Goal: Information Seeking & Learning: Check status

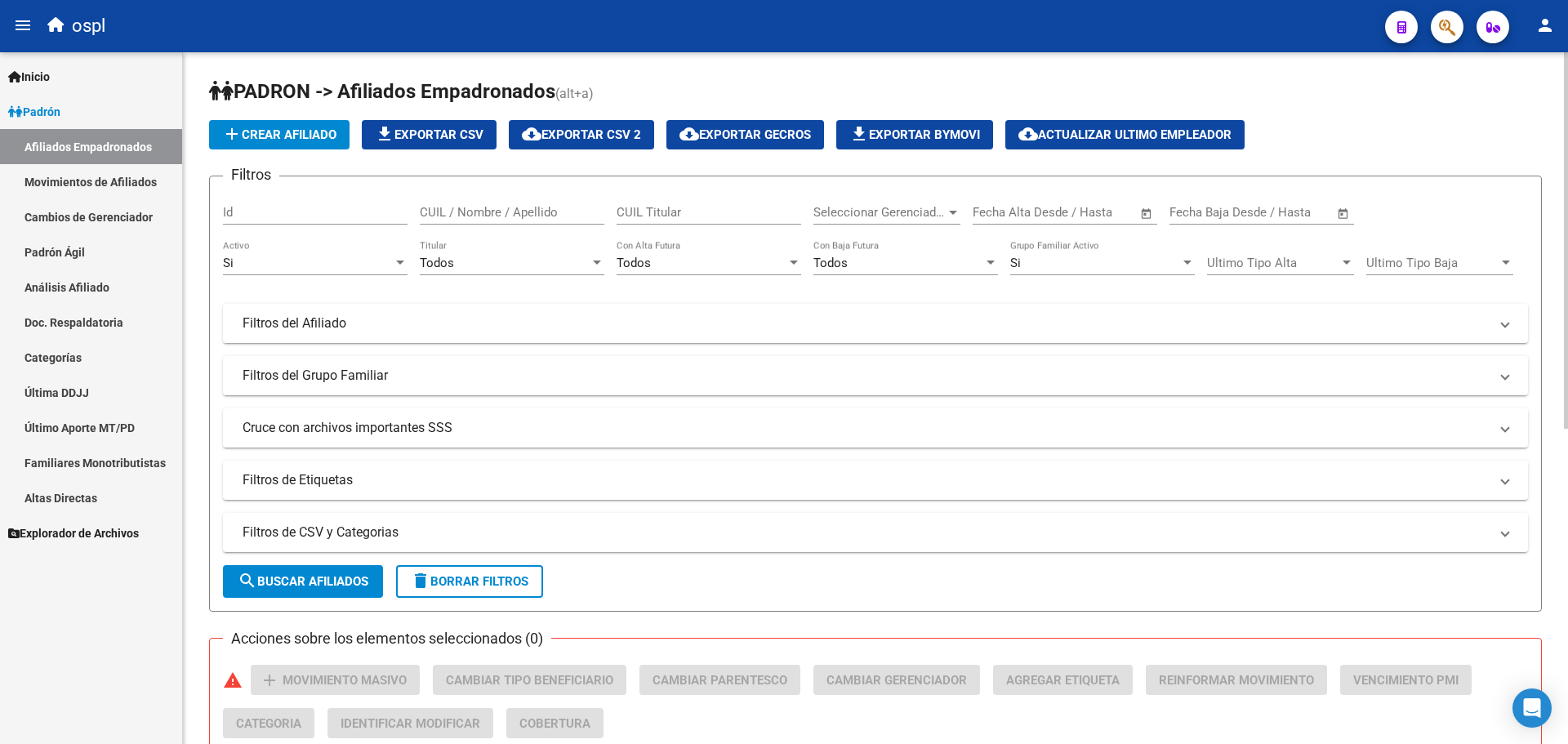
click at [749, 590] on form "Filtros Id CUIL / Nombre / Apellido CUIL Titular Seleccionar Gerenciador Selecc…" at bounding box center [876, 394] width 1333 height 436
click at [635, 216] on input "CUIL Titular" at bounding box center [709, 212] width 184 height 15
paste input "13704801"
click at [658, 210] on input "2313704801 9" at bounding box center [709, 212] width 184 height 15
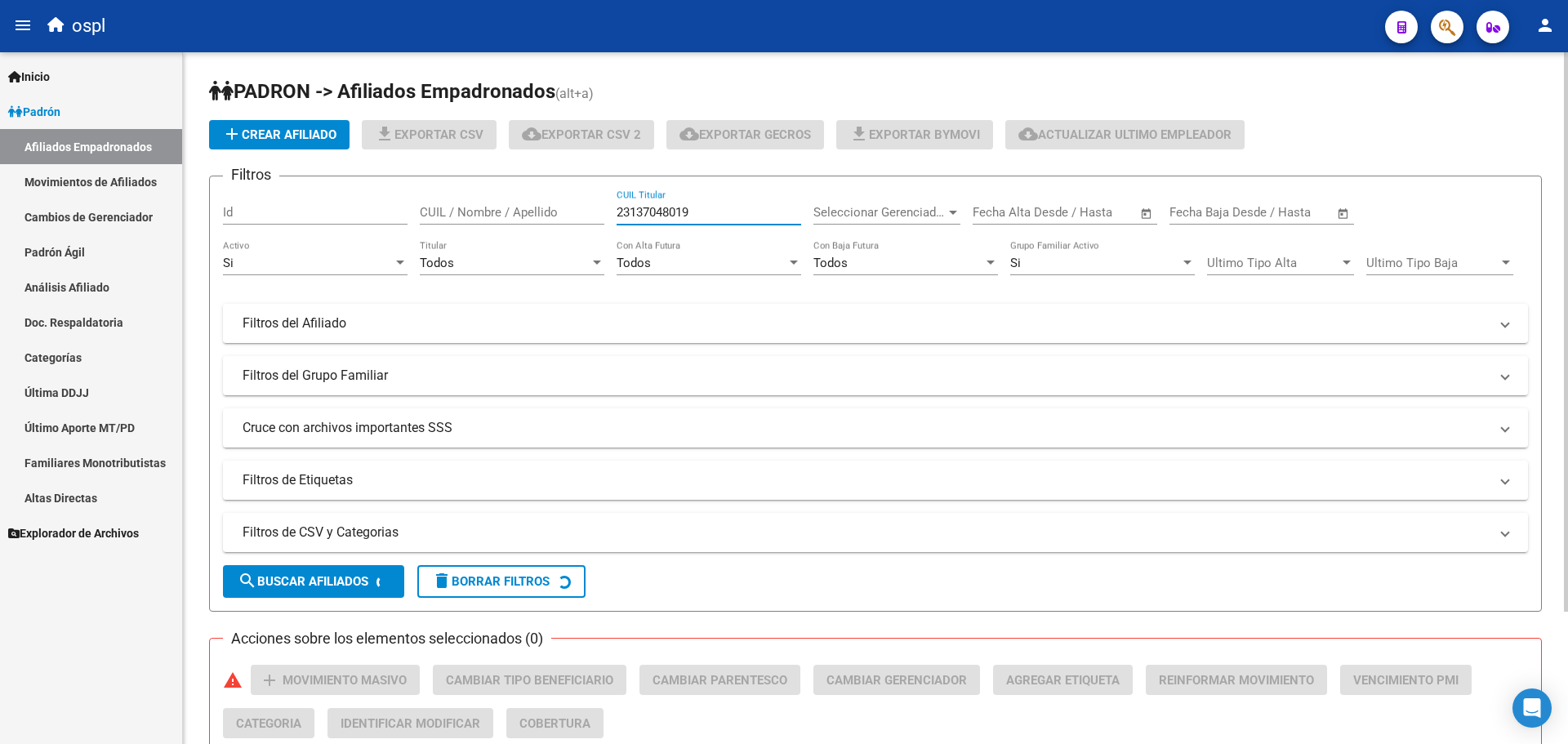
scroll to position [212, 0]
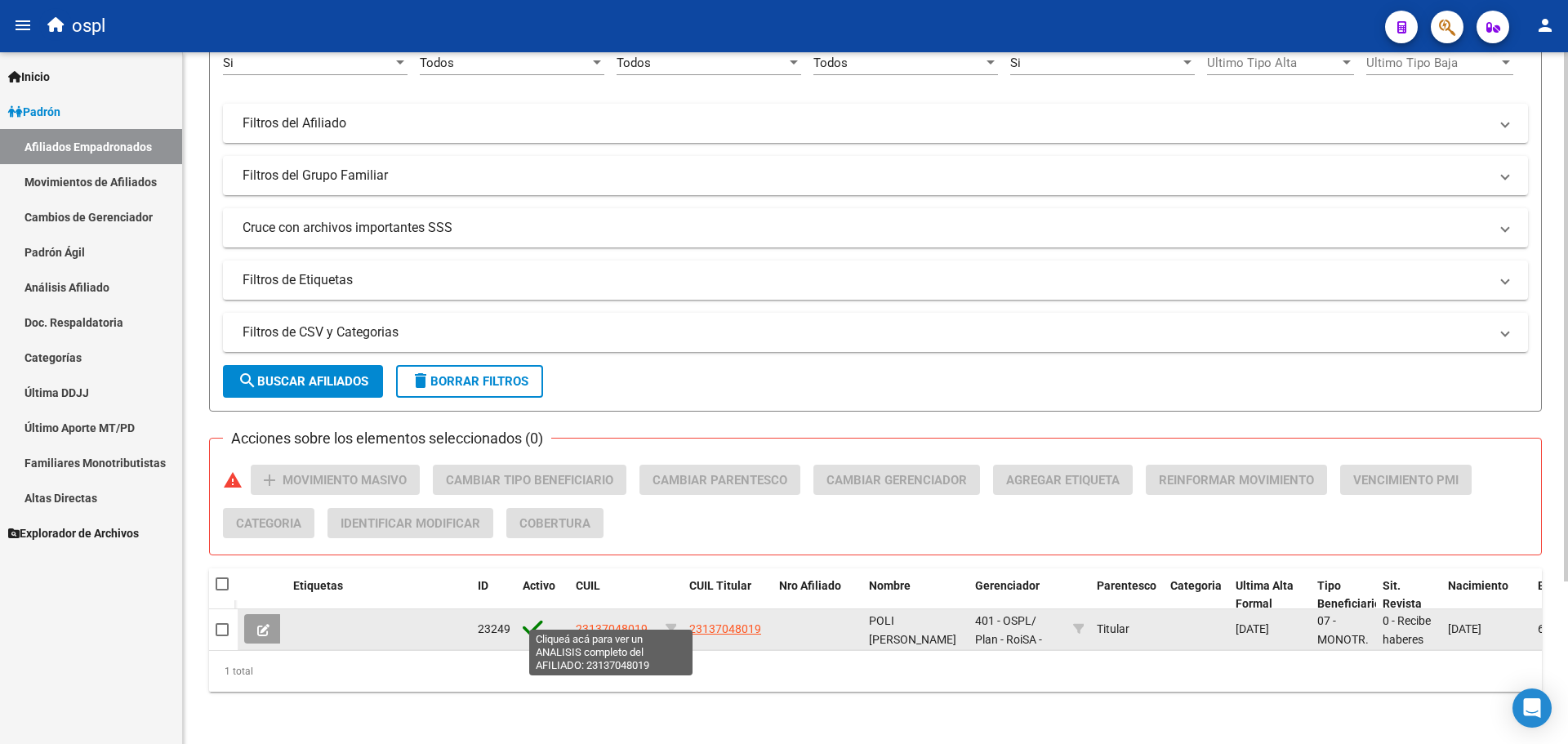
type input "23137048019"
click at [607, 623] on span "23137048019" at bounding box center [612, 629] width 72 height 13
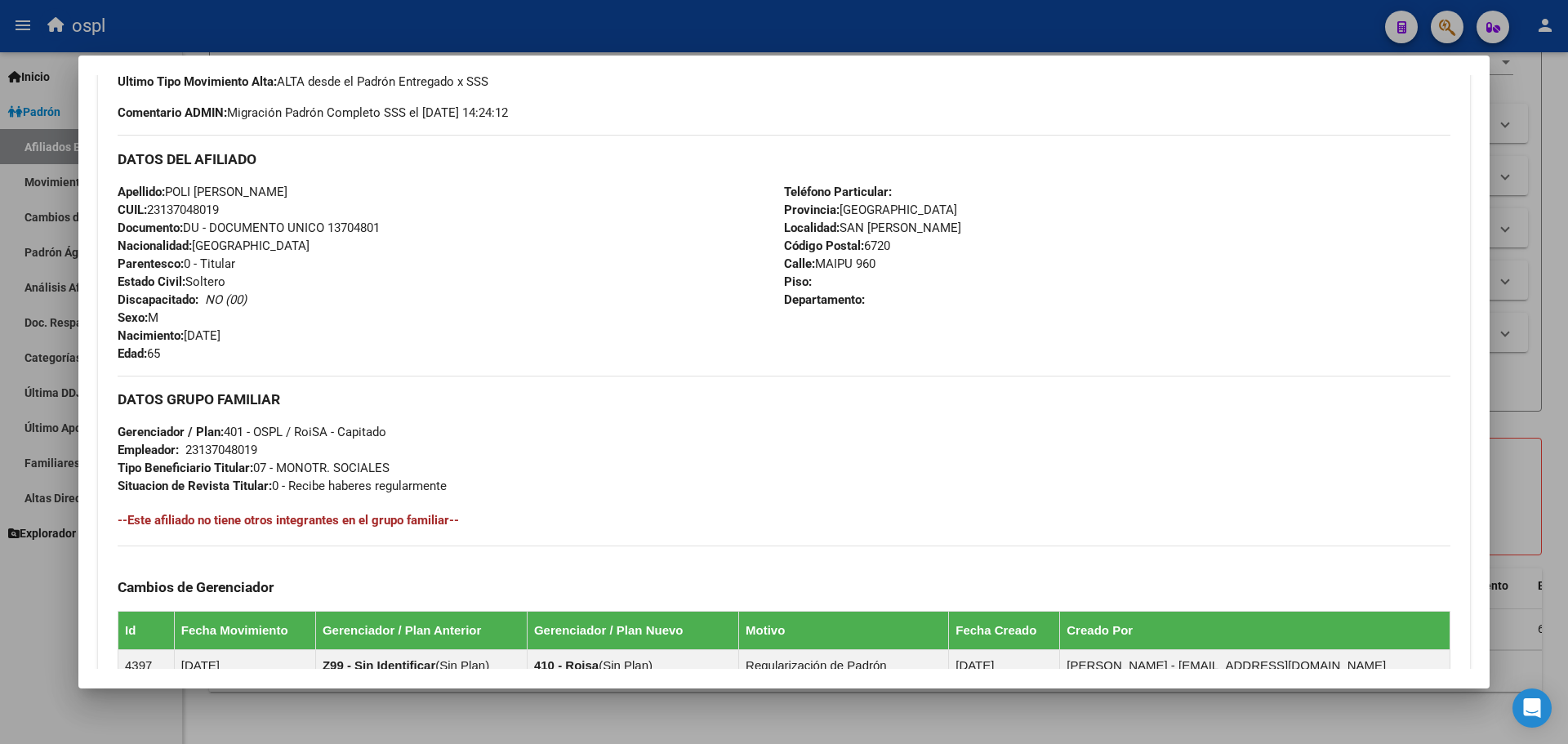
scroll to position [482, 0]
click at [403, 46] on div at bounding box center [784, 372] width 1568 height 744
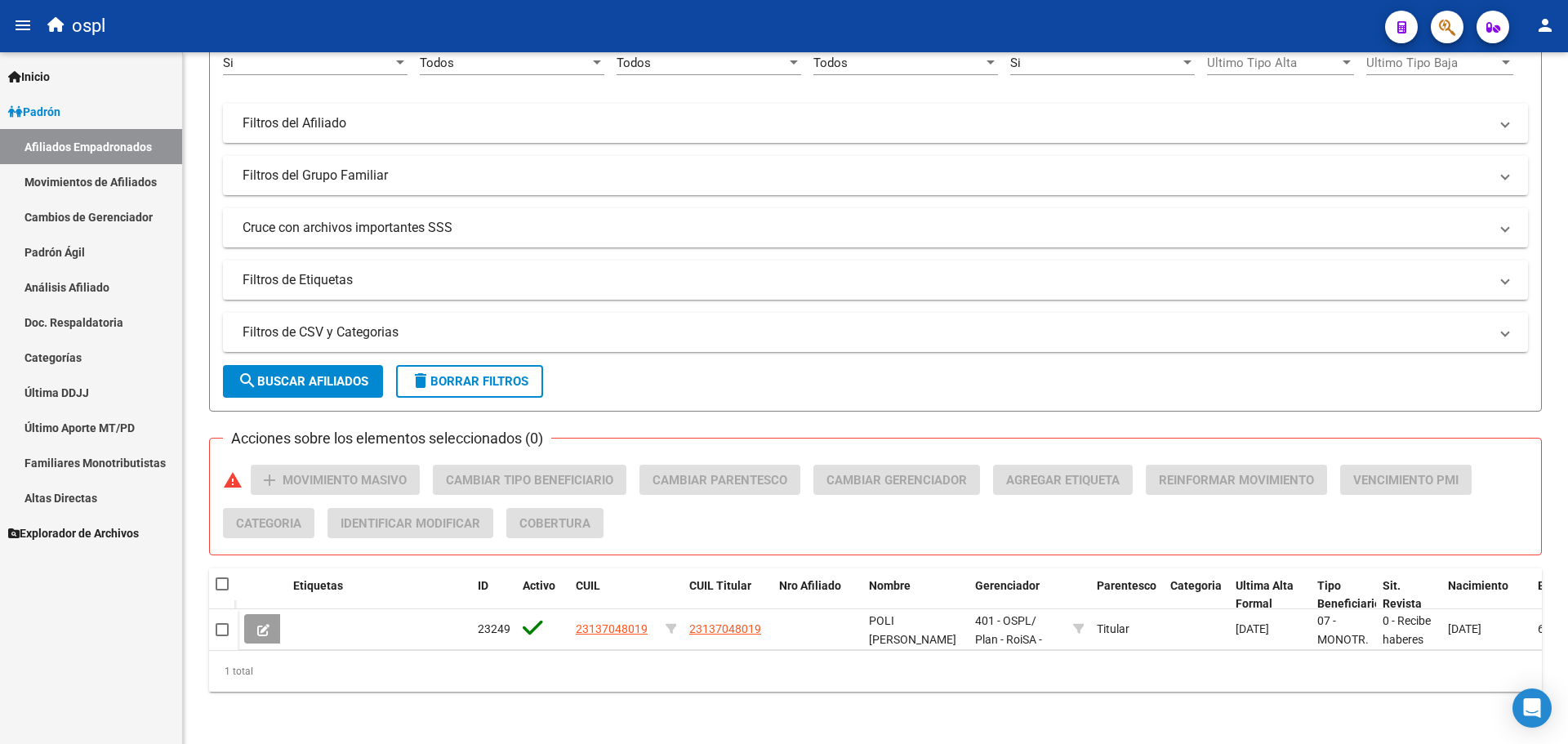
click at [91, 281] on link "Análisis Afiliado" at bounding box center [91, 288] width 182 height 35
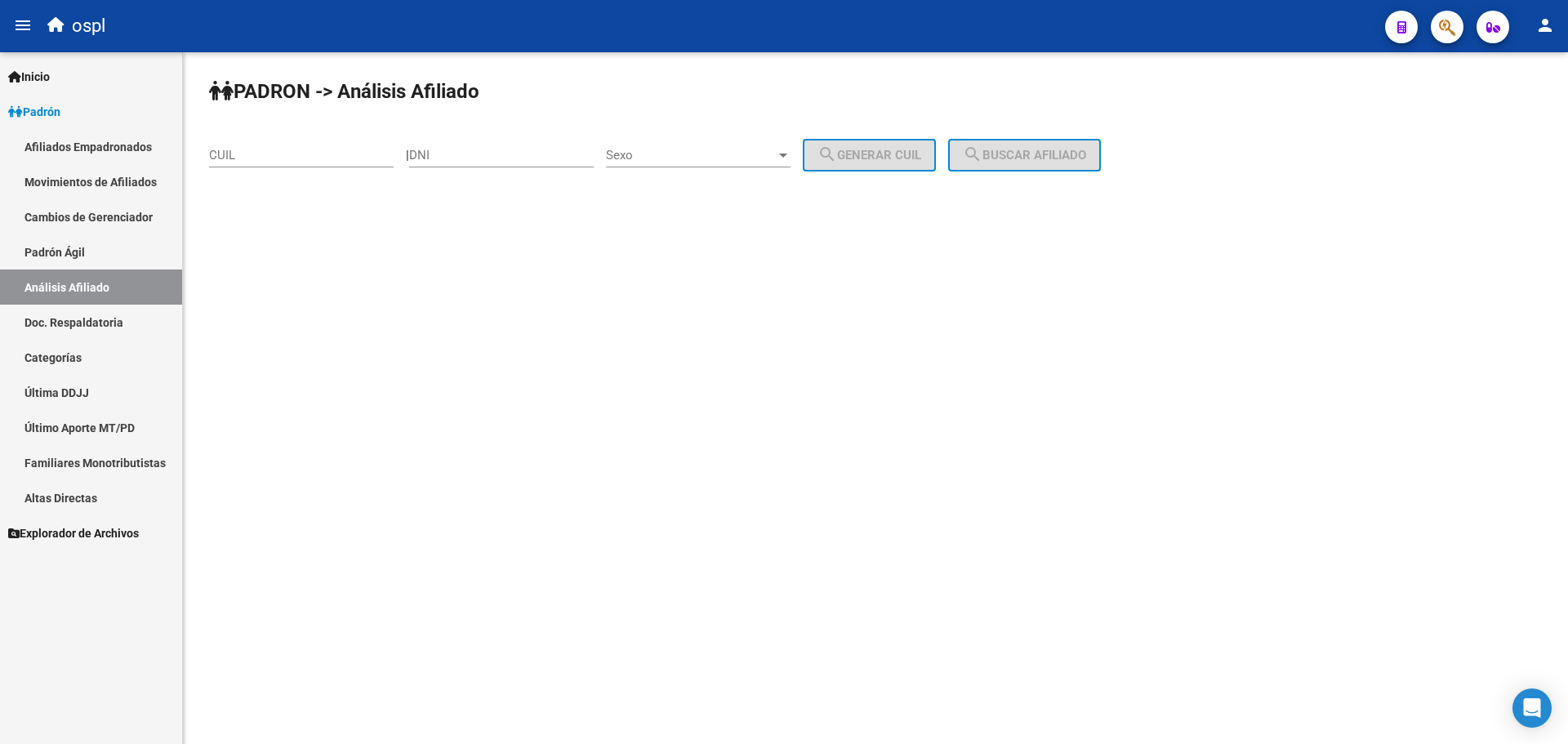
click at [263, 158] on input "CUIL" at bounding box center [302, 156] width 184 height 15
type input "23-35758543-0"
click at [1087, 156] on span "search Buscar afiliado" at bounding box center [1024, 156] width 123 height 15
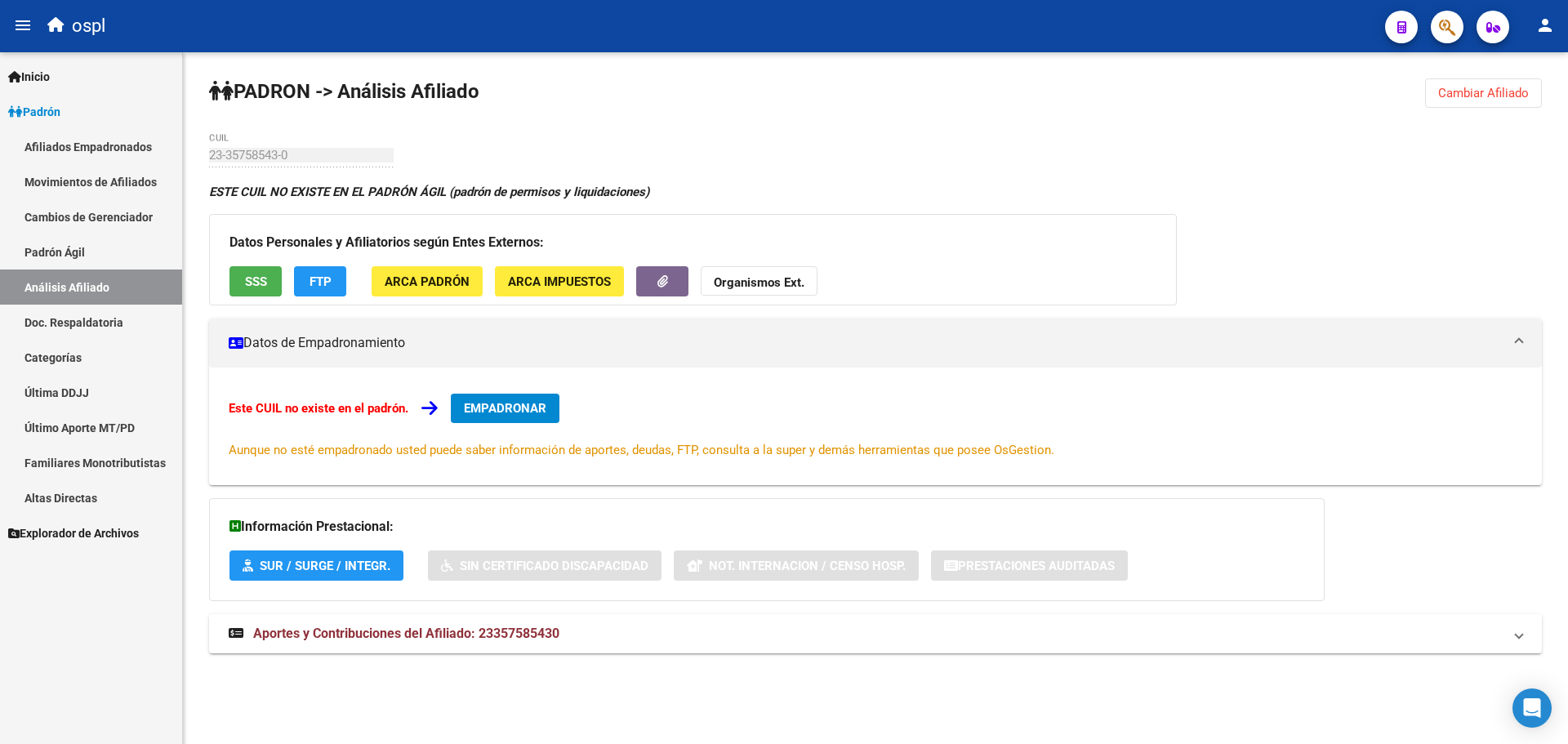
click at [253, 303] on div "Datos Personales y Afiliatorios según Entes Externos: SSS FTP ARCA Padrón ARCA …" at bounding box center [694, 260] width 968 height 91
click at [256, 292] on div "Datos Personales y Afiliatorios según Entes Externos: SSS FTP ARCA Padrón ARCA …" at bounding box center [694, 260] width 968 height 91
click at [256, 289] on span "SSS" at bounding box center [256, 282] width 22 height 15
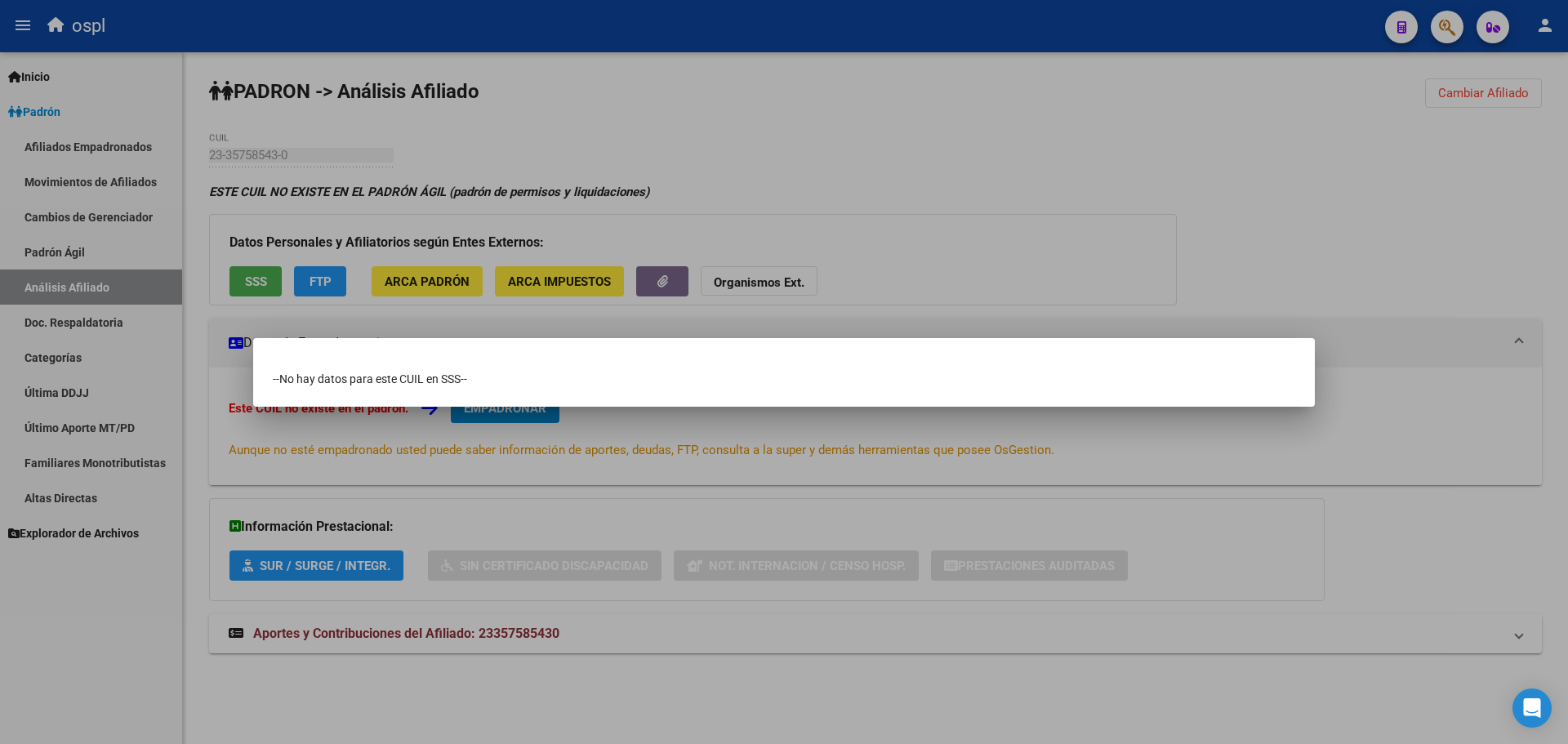
click at [323, 265] on div at bounding box center [784, 372] width 1568 height 744
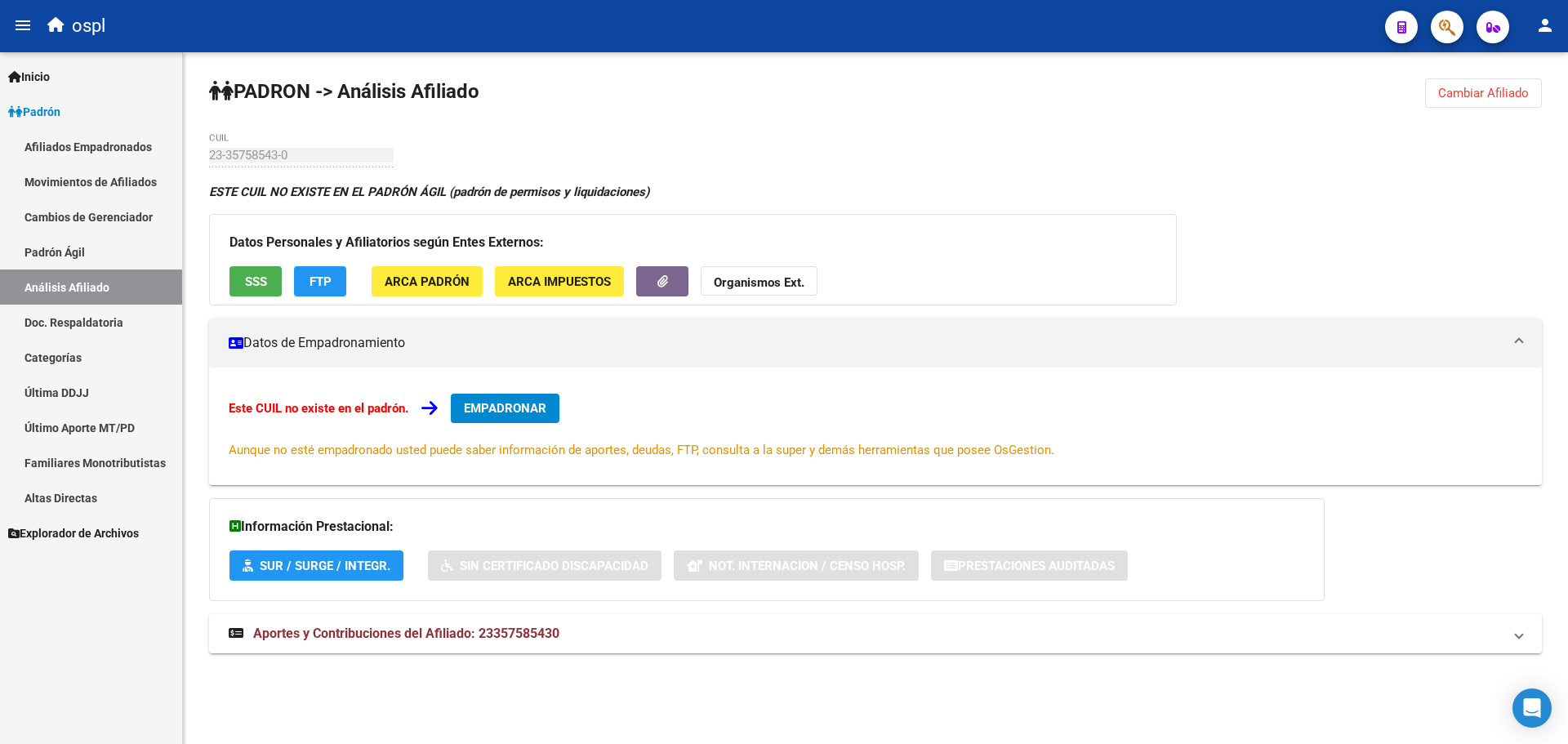
click at [323, 270] on button "FTP" at bounding box center [320, 281] width 52 height 30
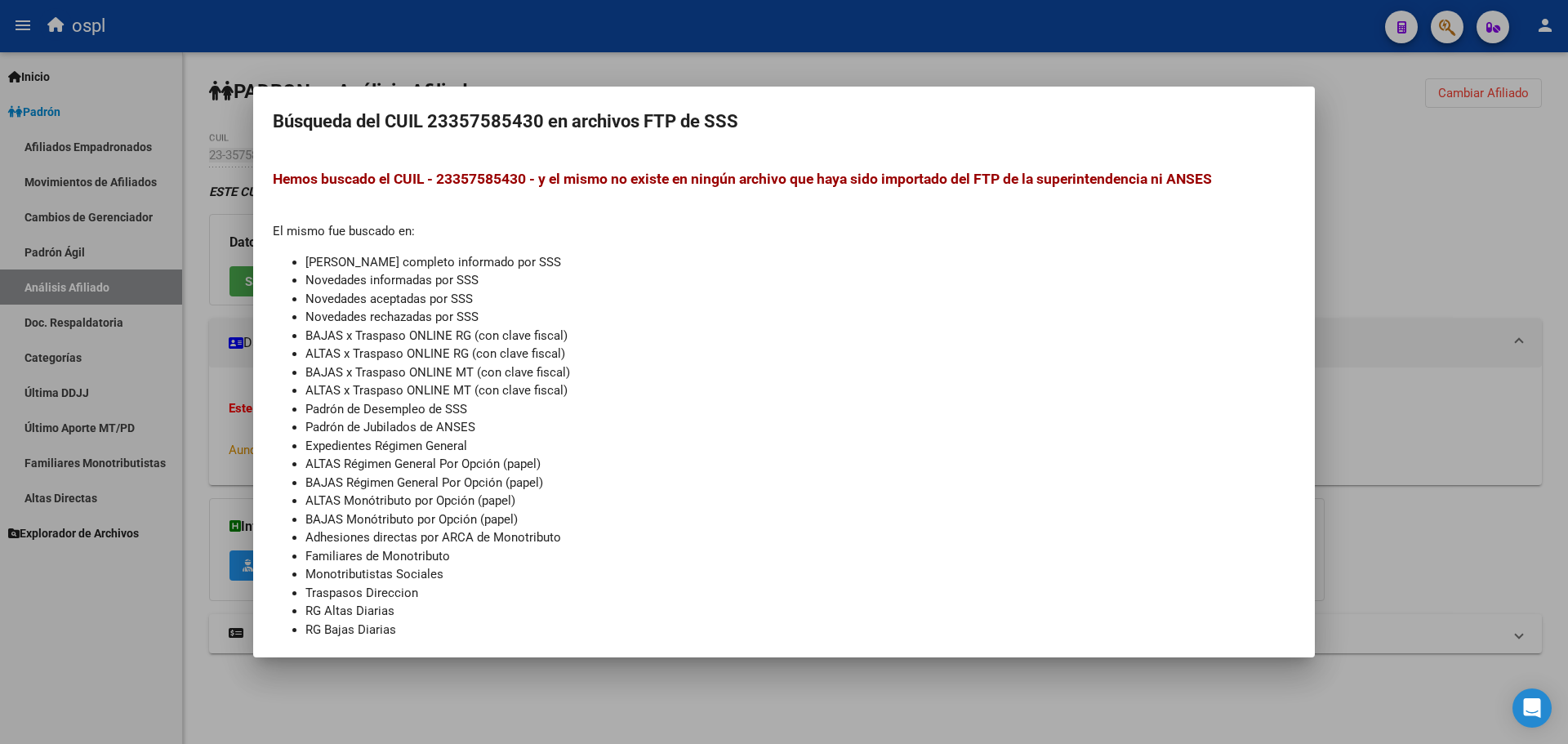
click at [1334, 161] on div at bounding box center [784, 372] width 1568 height 744
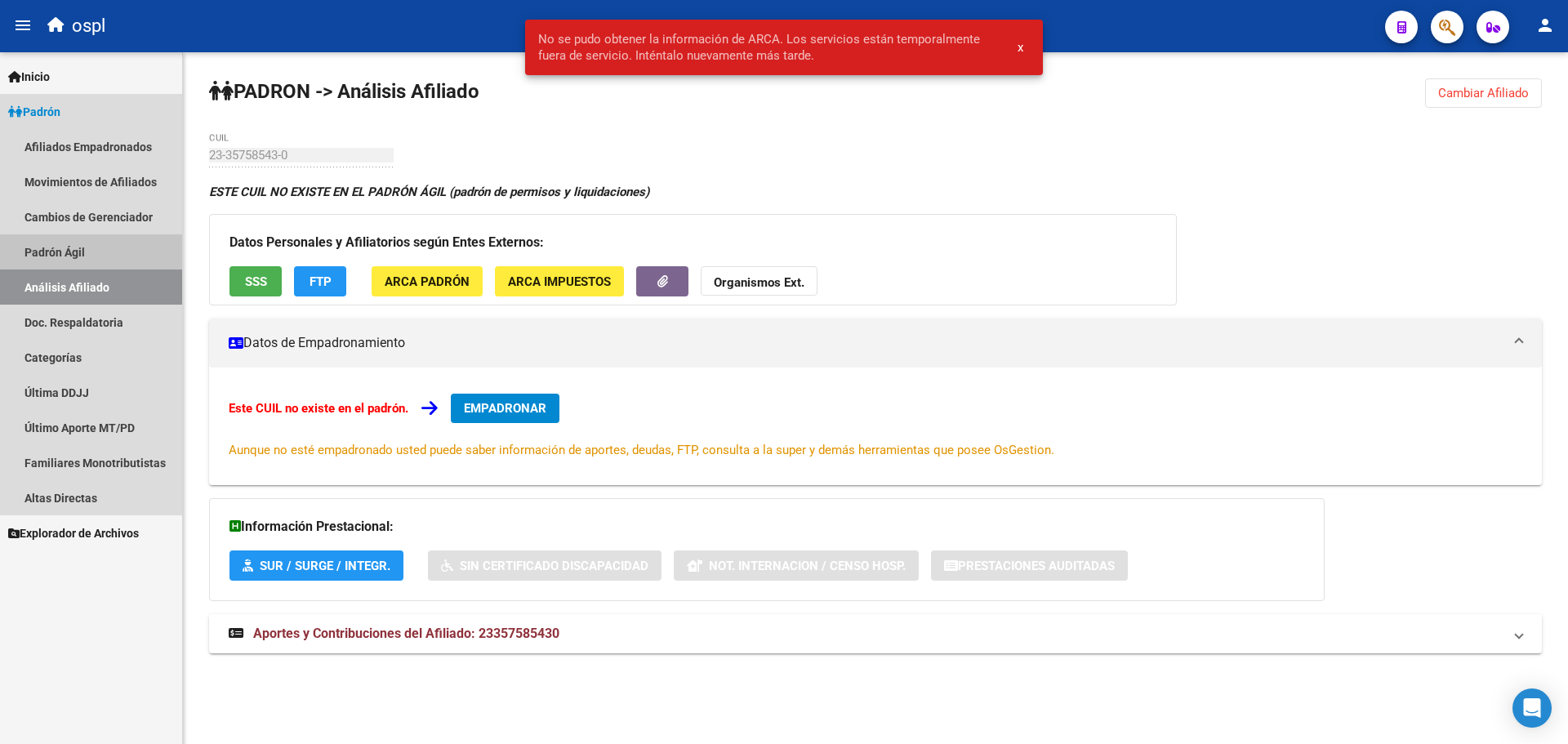
click at [70, 257] on link "Padrón Ágil" at bounding box center [91, 252] width 182 height 35
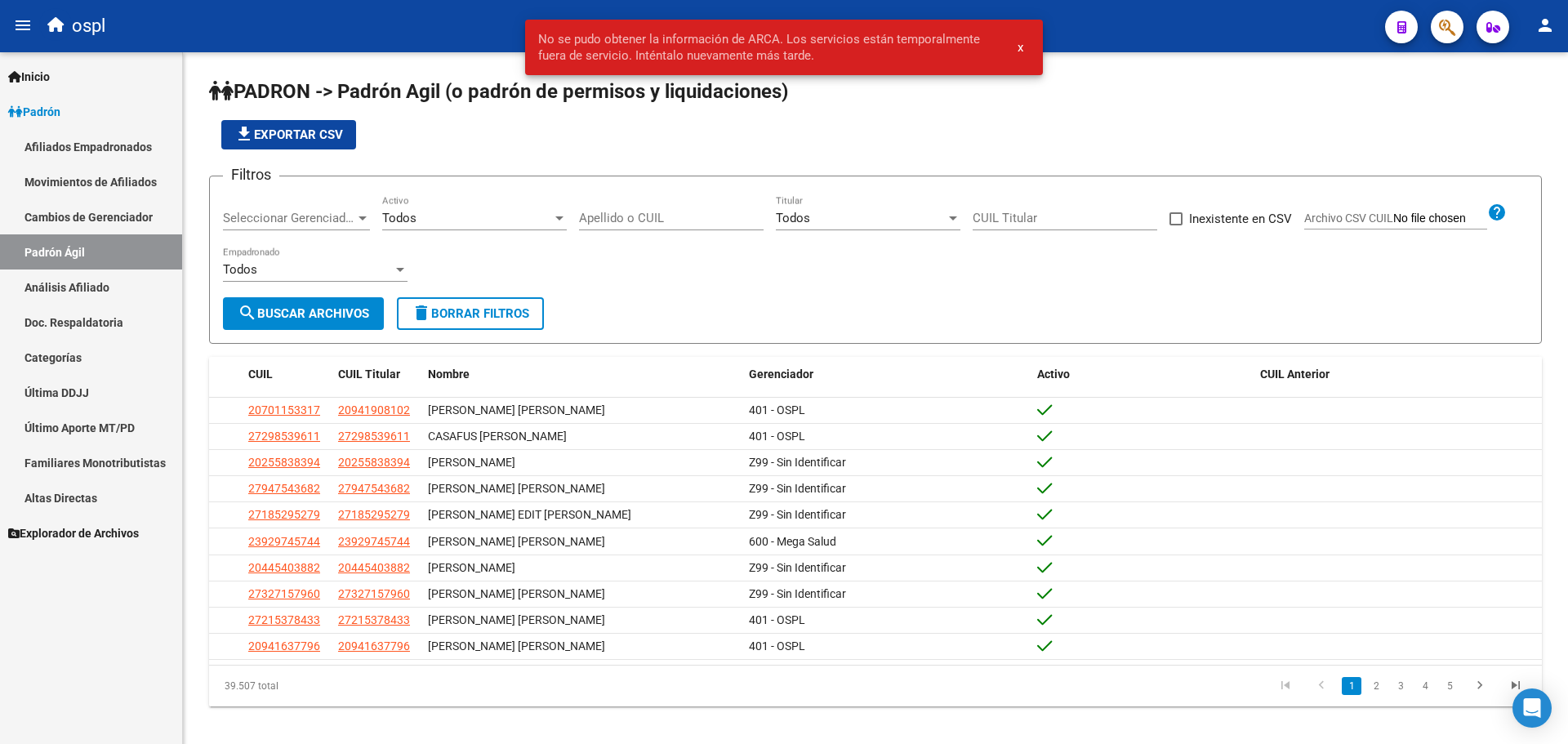
click at [129, 219] on link "Cambios de Gerenciador" at bounding box center [91, 217] width 182 height 35
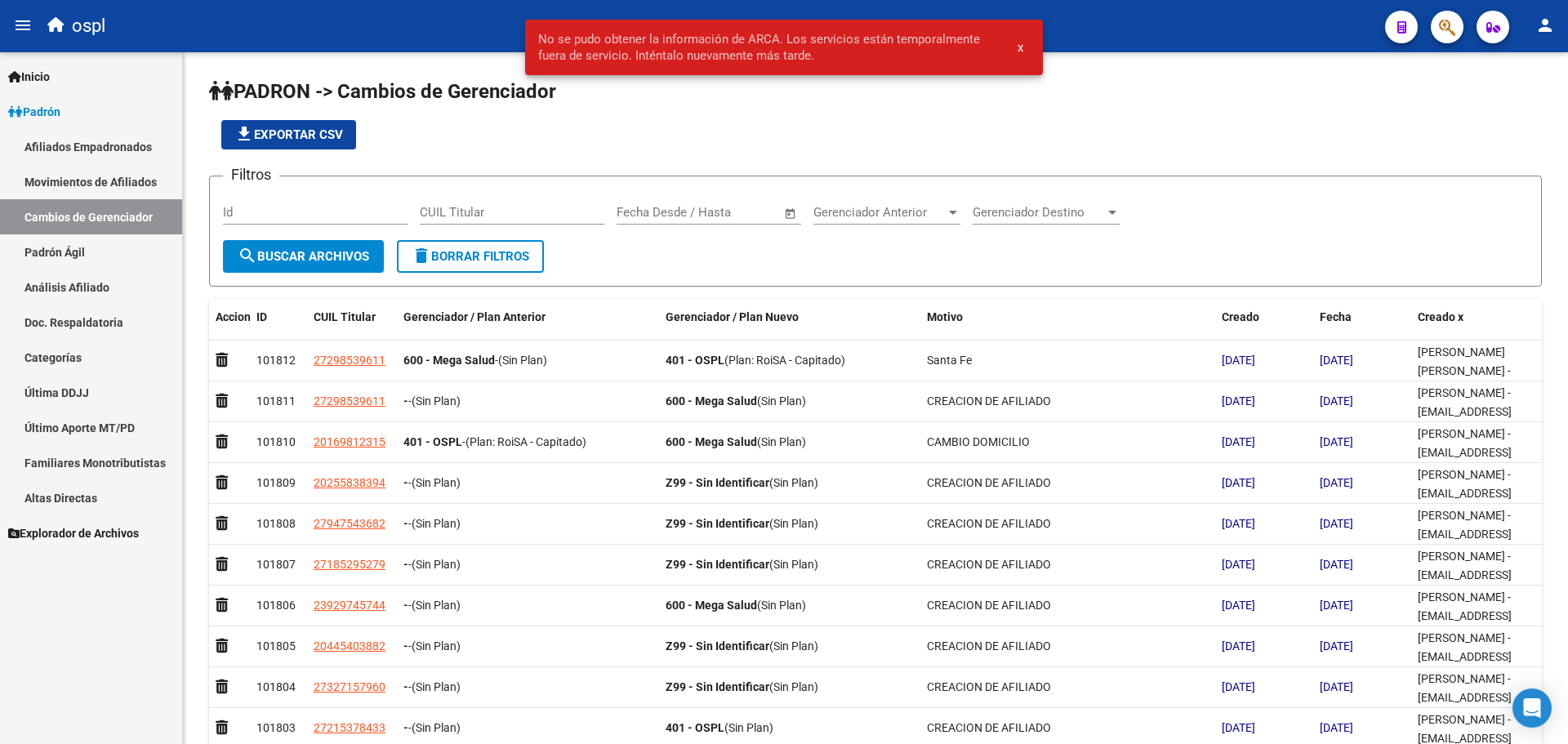
click at [92, 167] on link "Movimientos de Afiliados" at bounding box center [91, 182] width 182 height 35
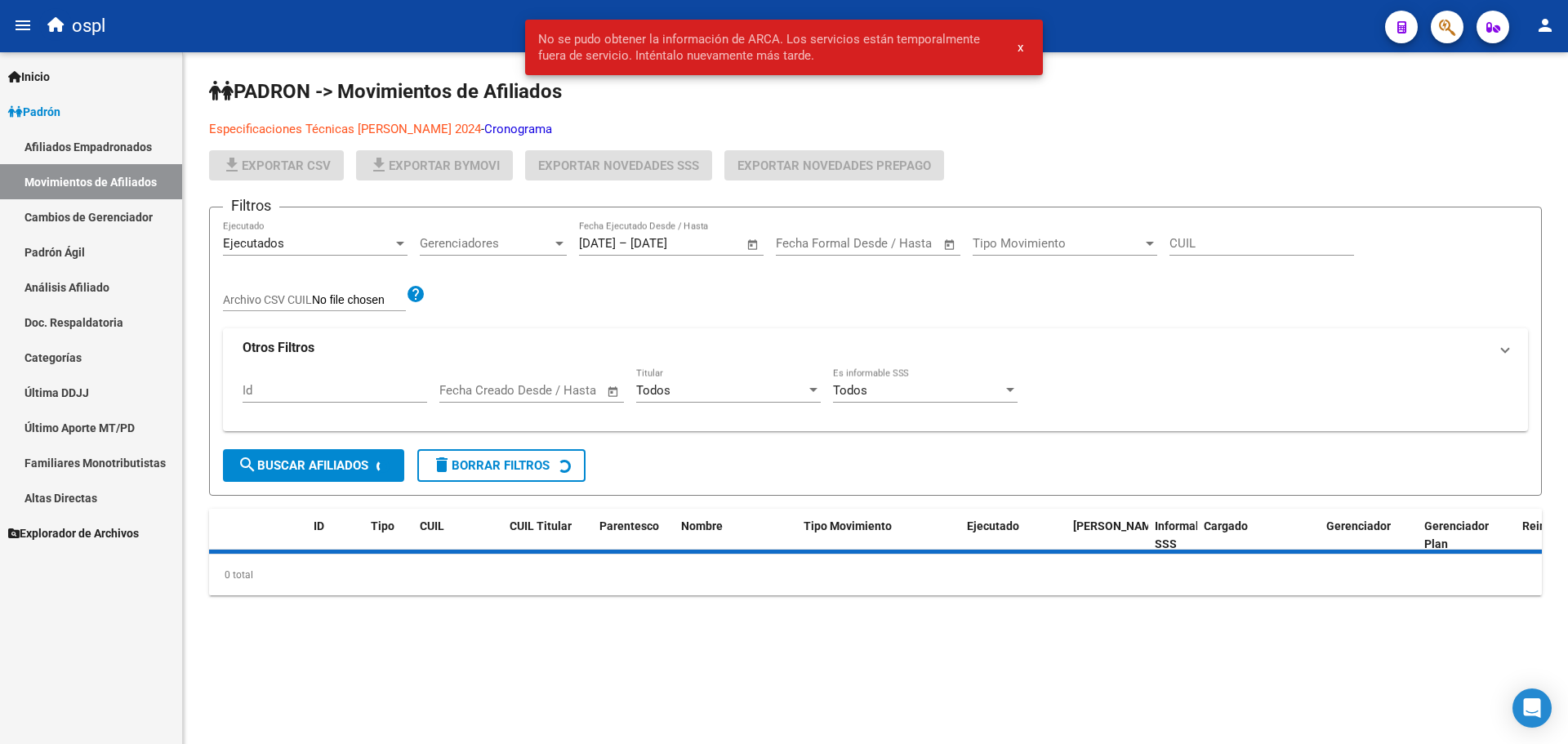
click at [103, 291] on link "Análisis Afiliado" at bounding box center [91, 288] width 182 height 35
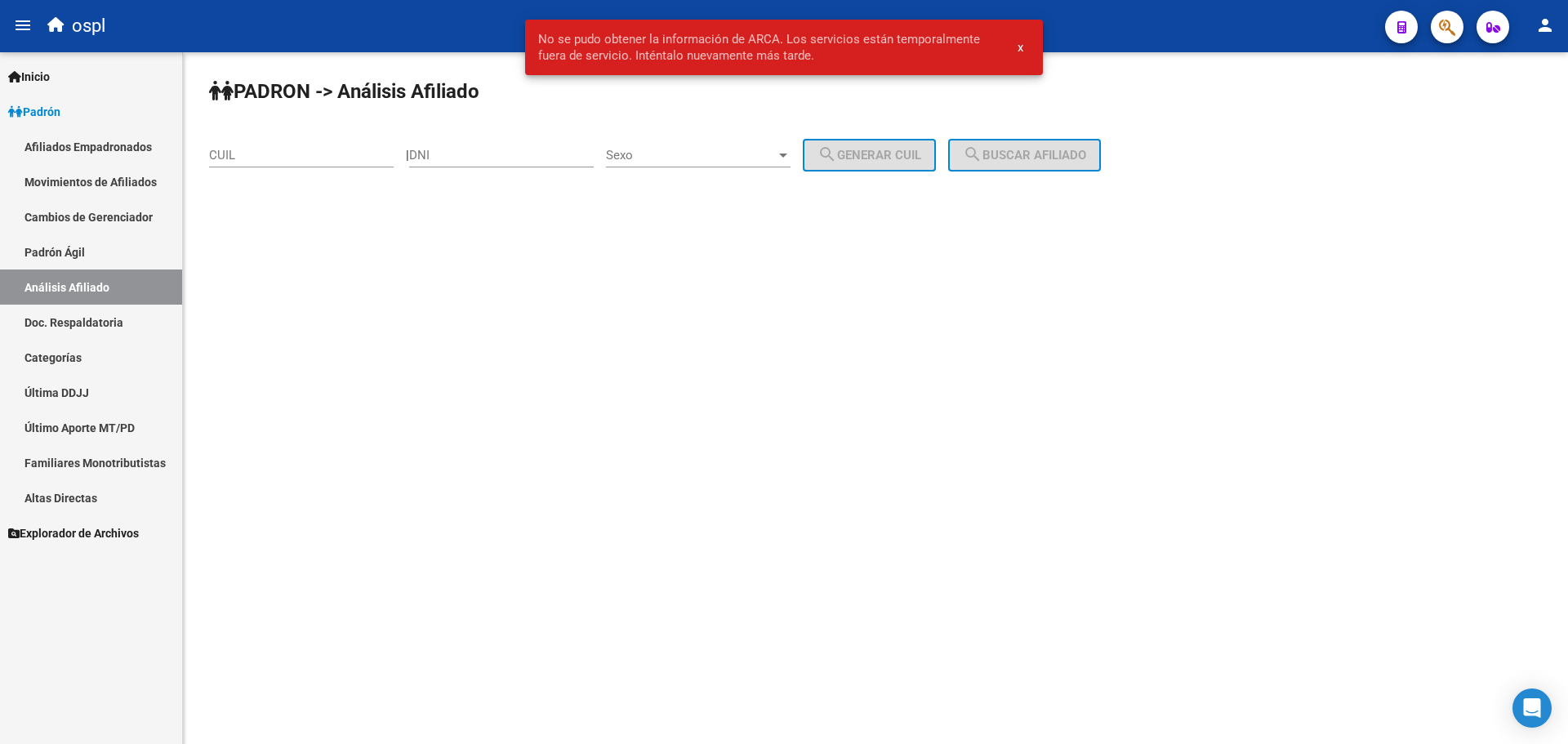
click at [455, 167] on div "DNI" at bounding box center [502, 150] width 184 height 35
paste input "35758543"
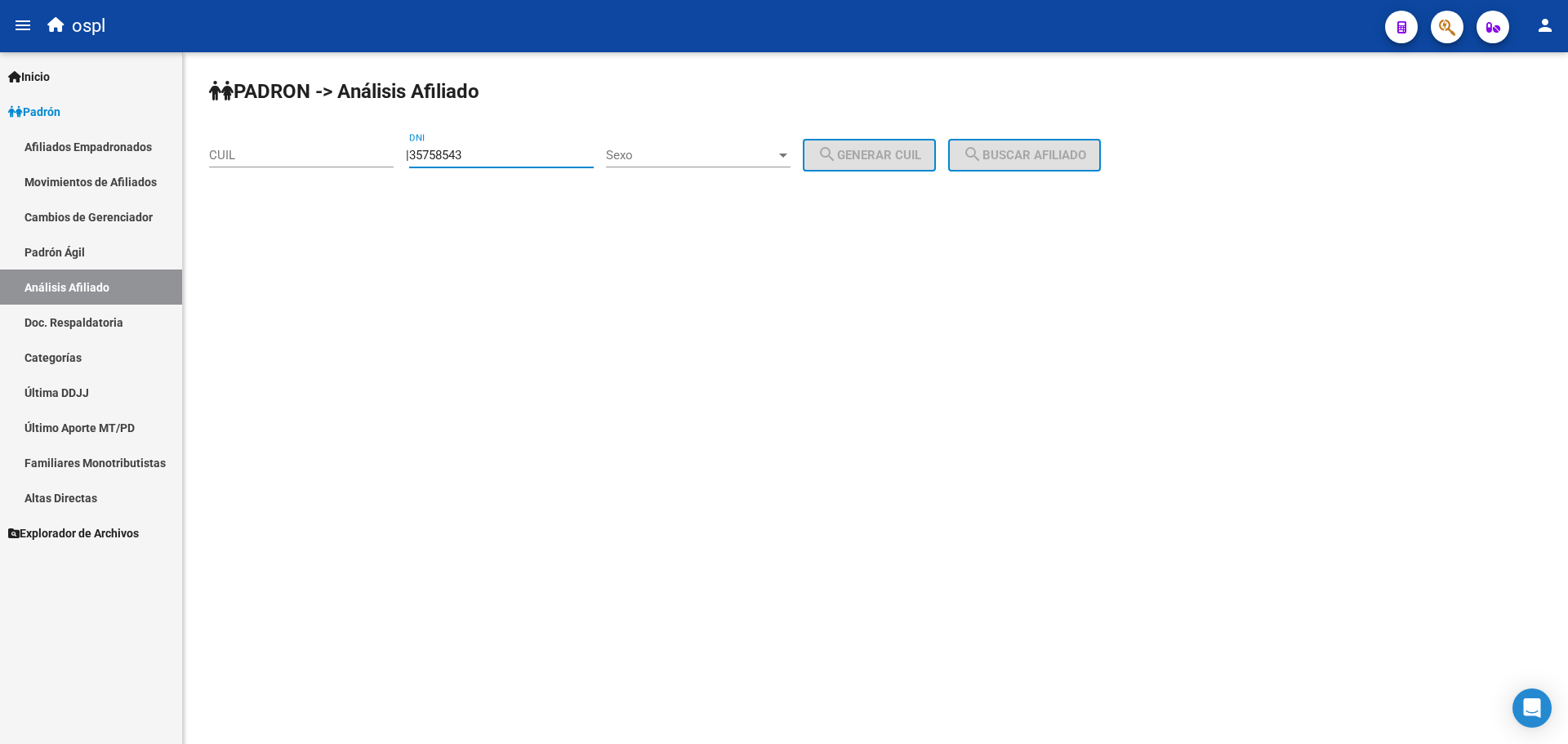
type input "35758543"
click at [742, 136] on div "Sexo Sexo" at bounding box center [698, 150] width 184 height 35
click at [742, 137] on span "Masculino" at bounding box center [716, 155] width 184 height 36
click at [742, 137] on div "Masculino Sexo" at bounding box center [698, 150] width 184 height 35
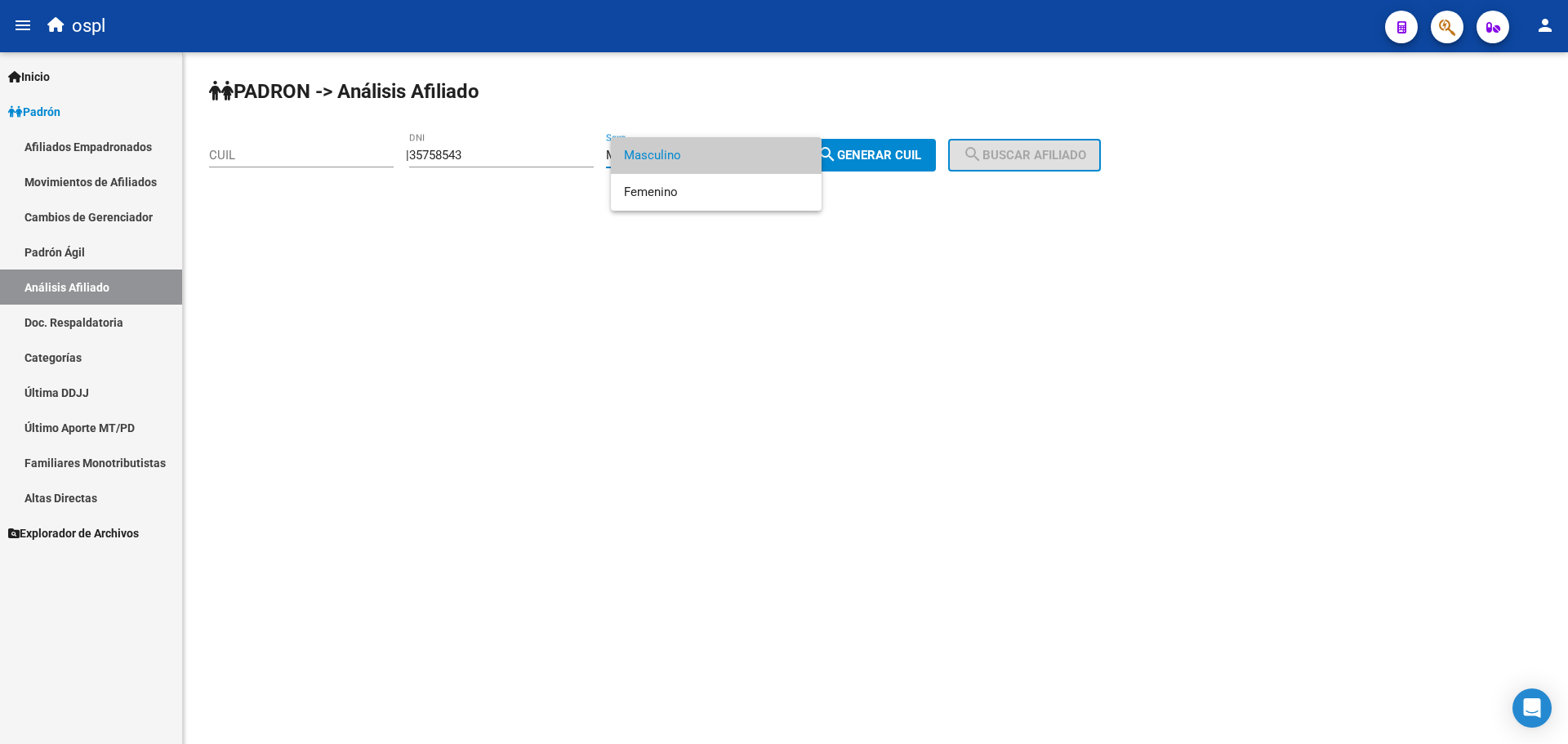
click at [872, 163] on div at bounding box center [784, 372] width 1568 height 744
click at [884, 144] on button "search Generar CUIL" at bounding box center [869, 155] width 133 height 33
type input "20-35758543-1"
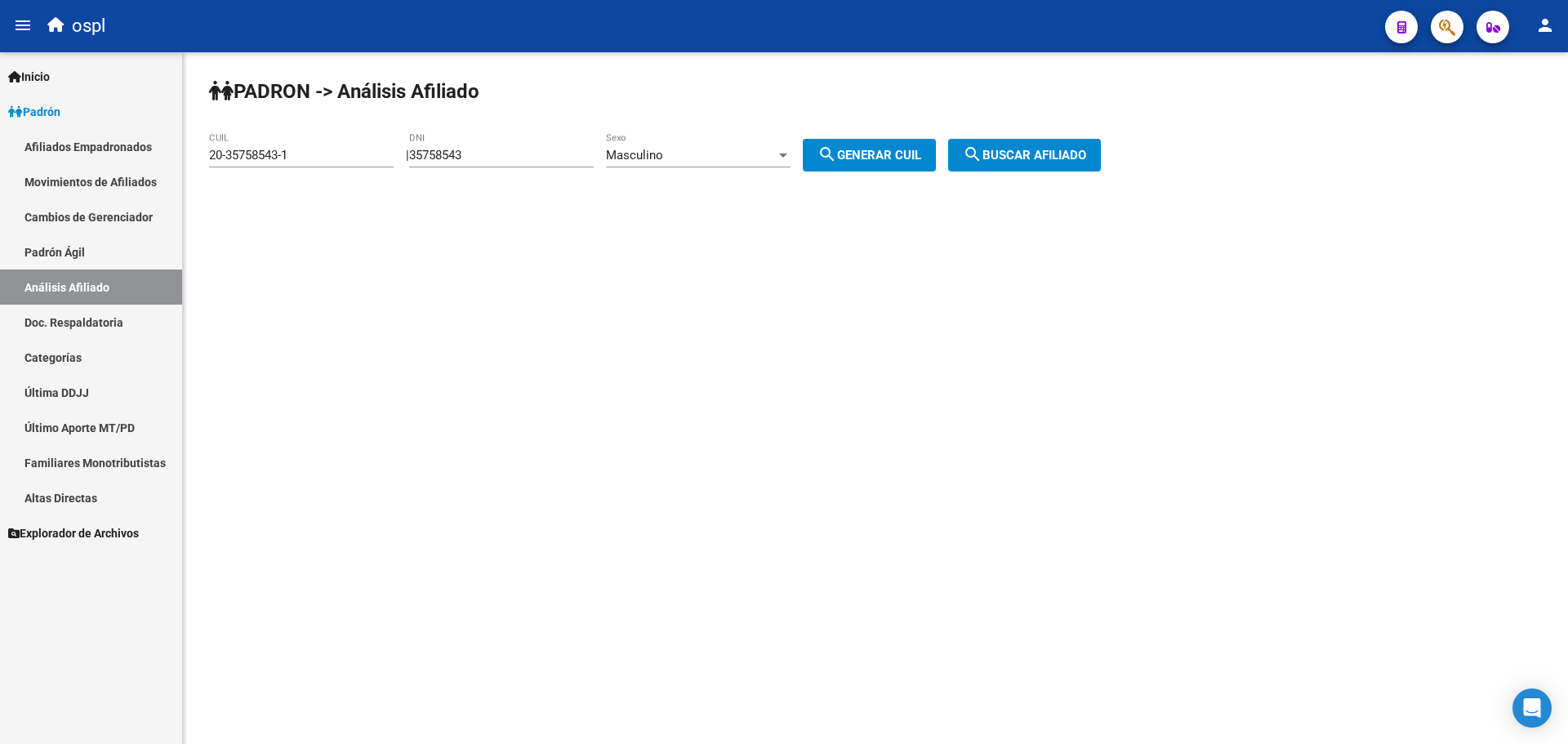
click at [256, 142] on div "20-35758543-1 CUIL" at bounding box center [302, 150] width 184 height 35
click at [257, 154] on input "20-35758543-1" at bounding box center [302, 156] width 184 height 15
click at [1055, 149] on span "search Buscar afiliado" at bounding box center [1024, 156] width 123 height 15
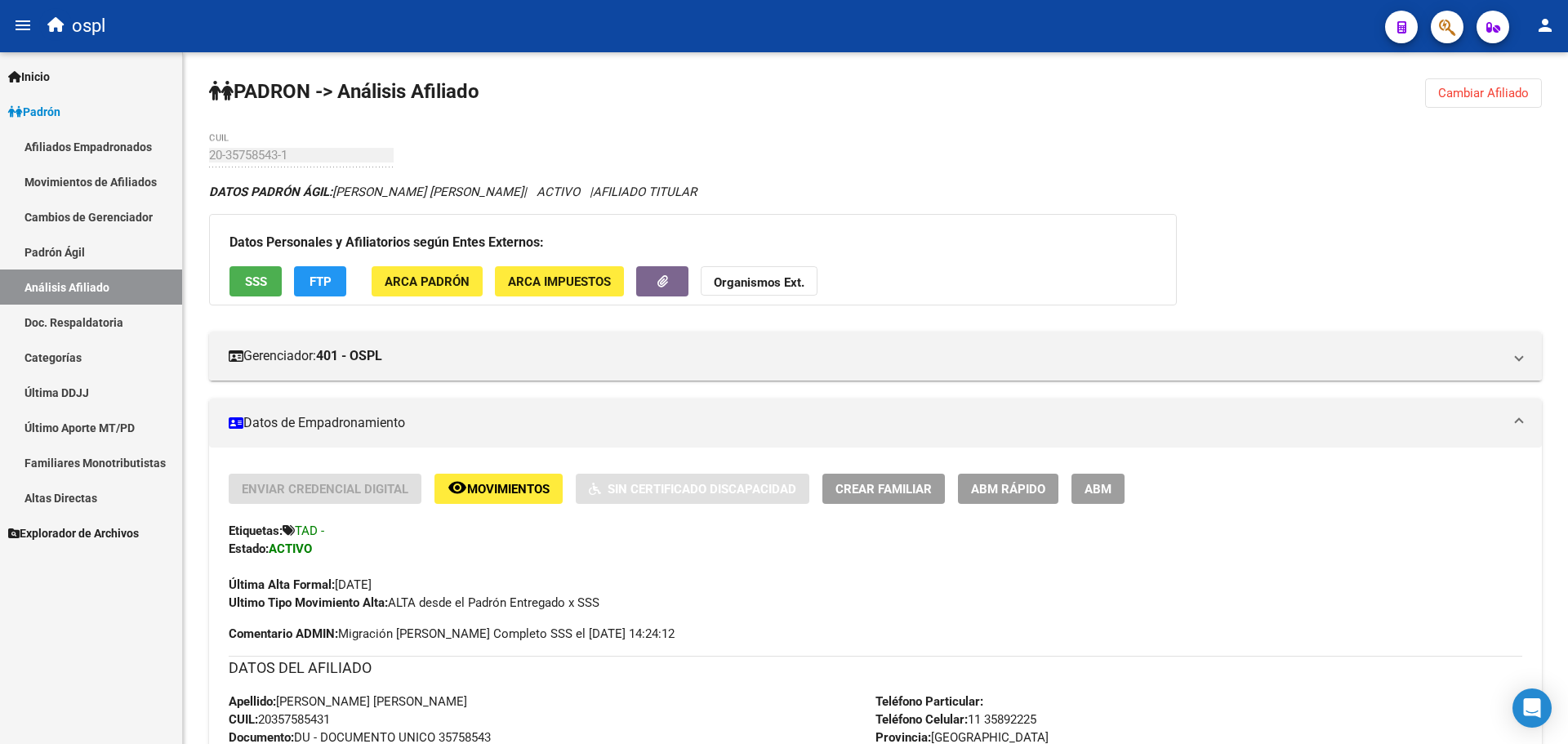
click at [118, 155] on link "Afiliados Empadronados" at bounding box center [91, 147] width 182 height 35
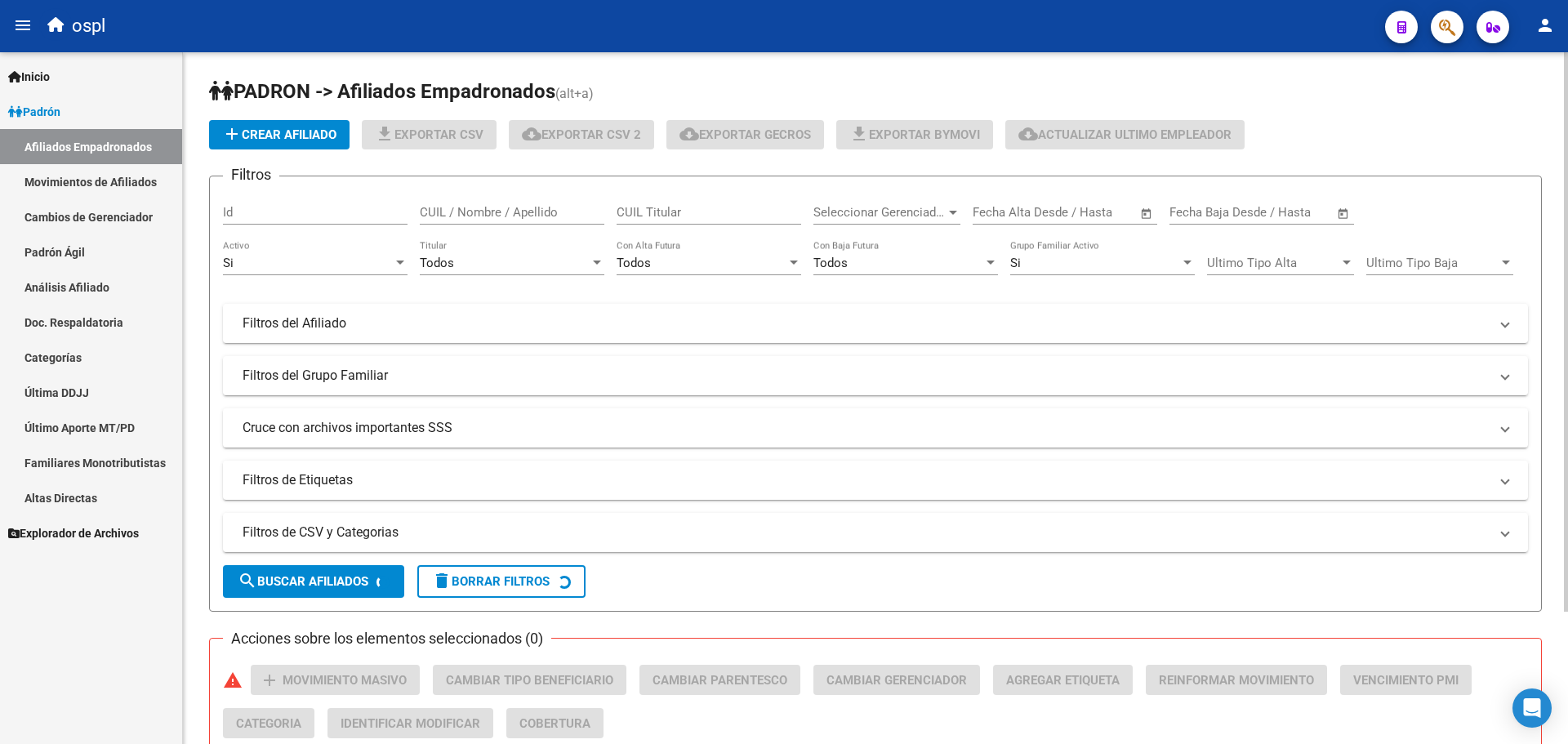
click at [706, 217] on input "CUIL Titular" at bounding box center [709, 212] width 184 height 15
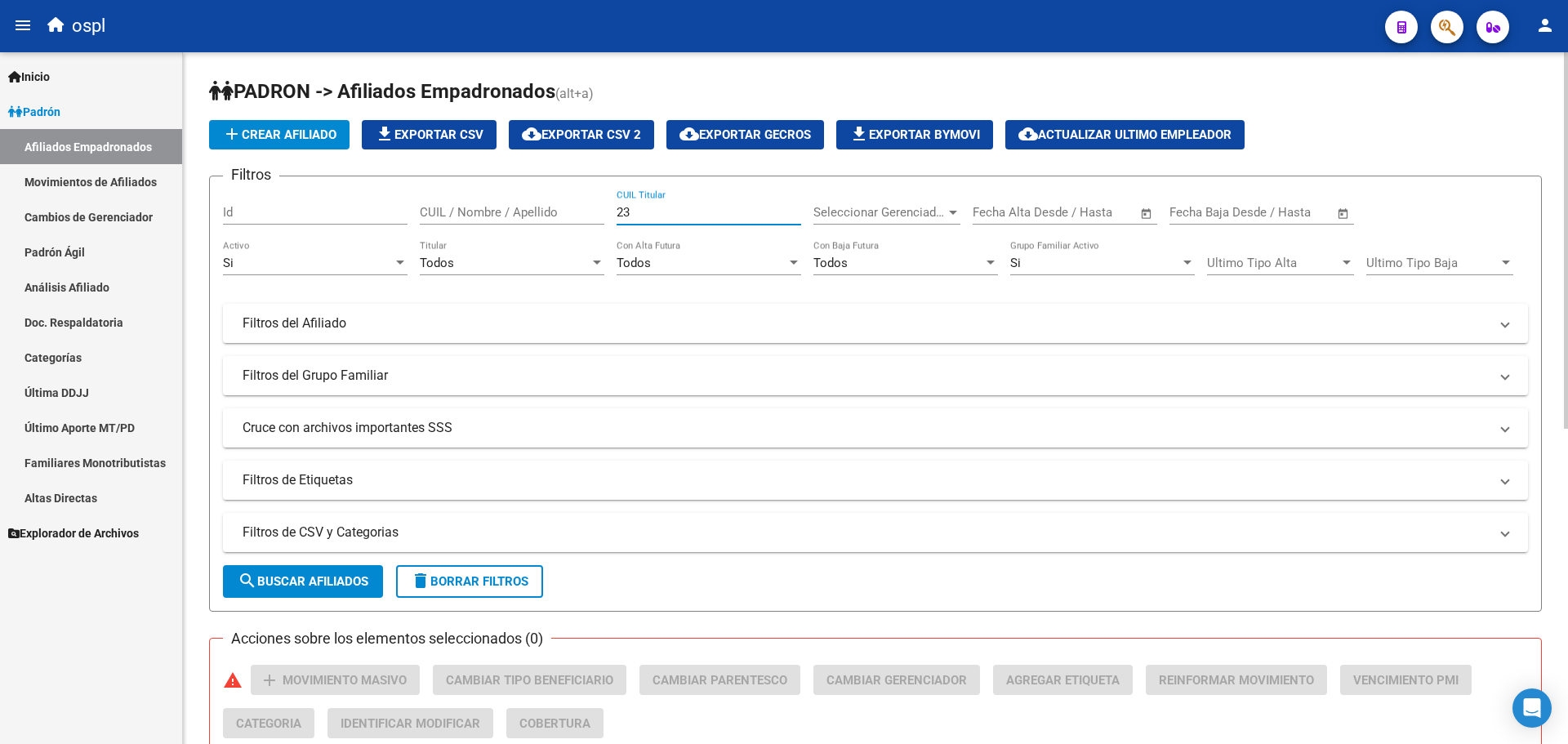
paste input "13704801"
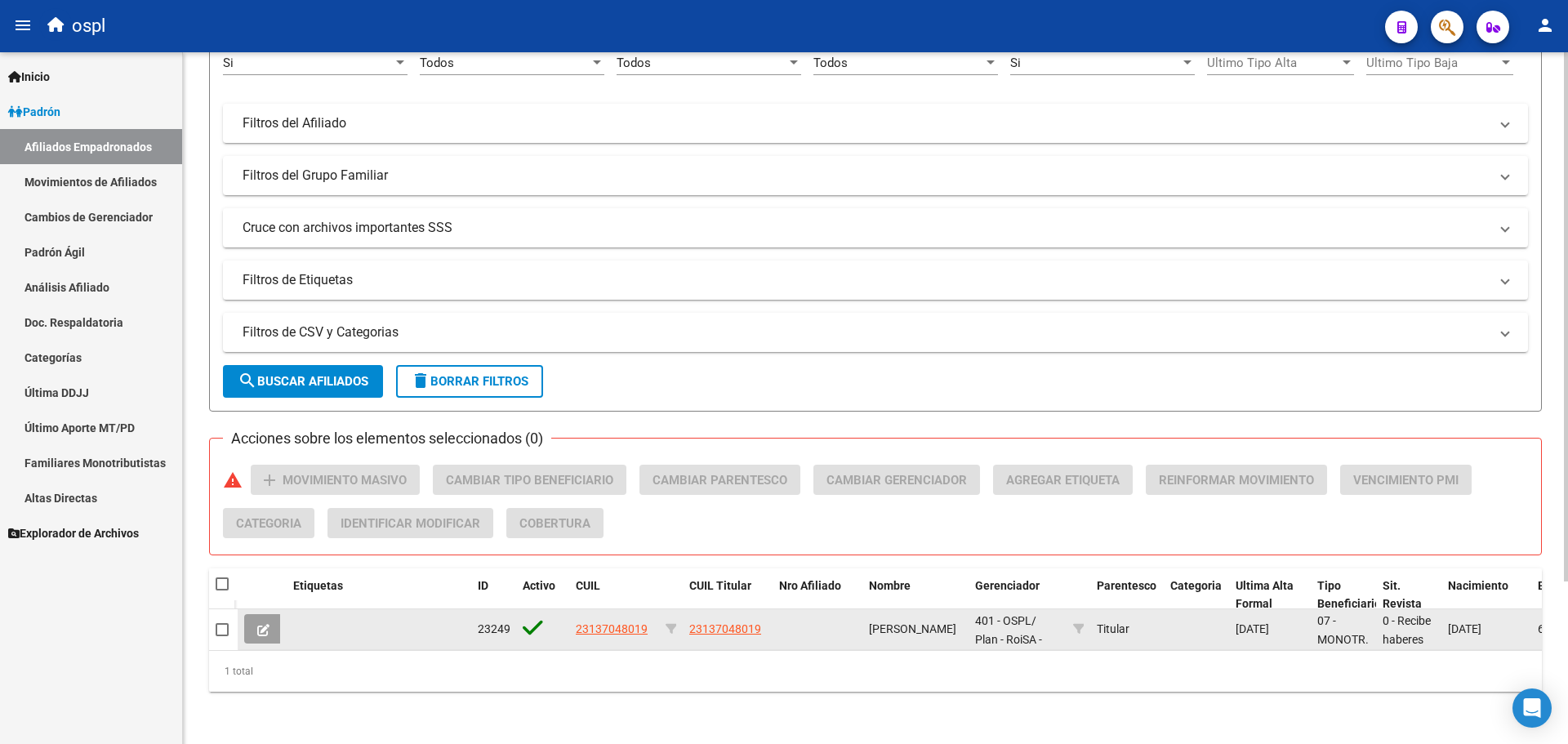
type input "23137048019"
click at [631, 623] on span "23137048019" at bounding box center [612, 629] width 72 height 13
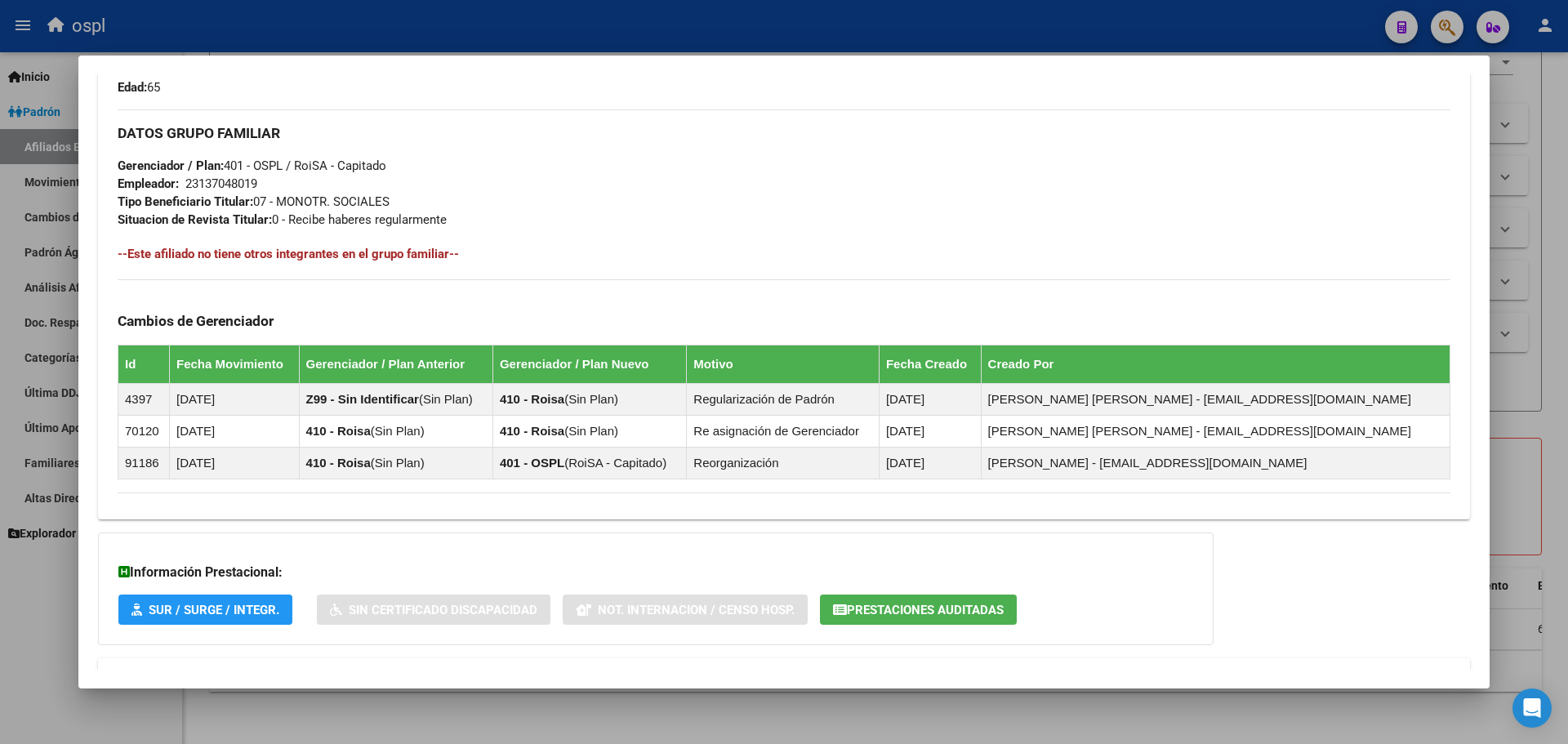
scroll to position [814, 0]
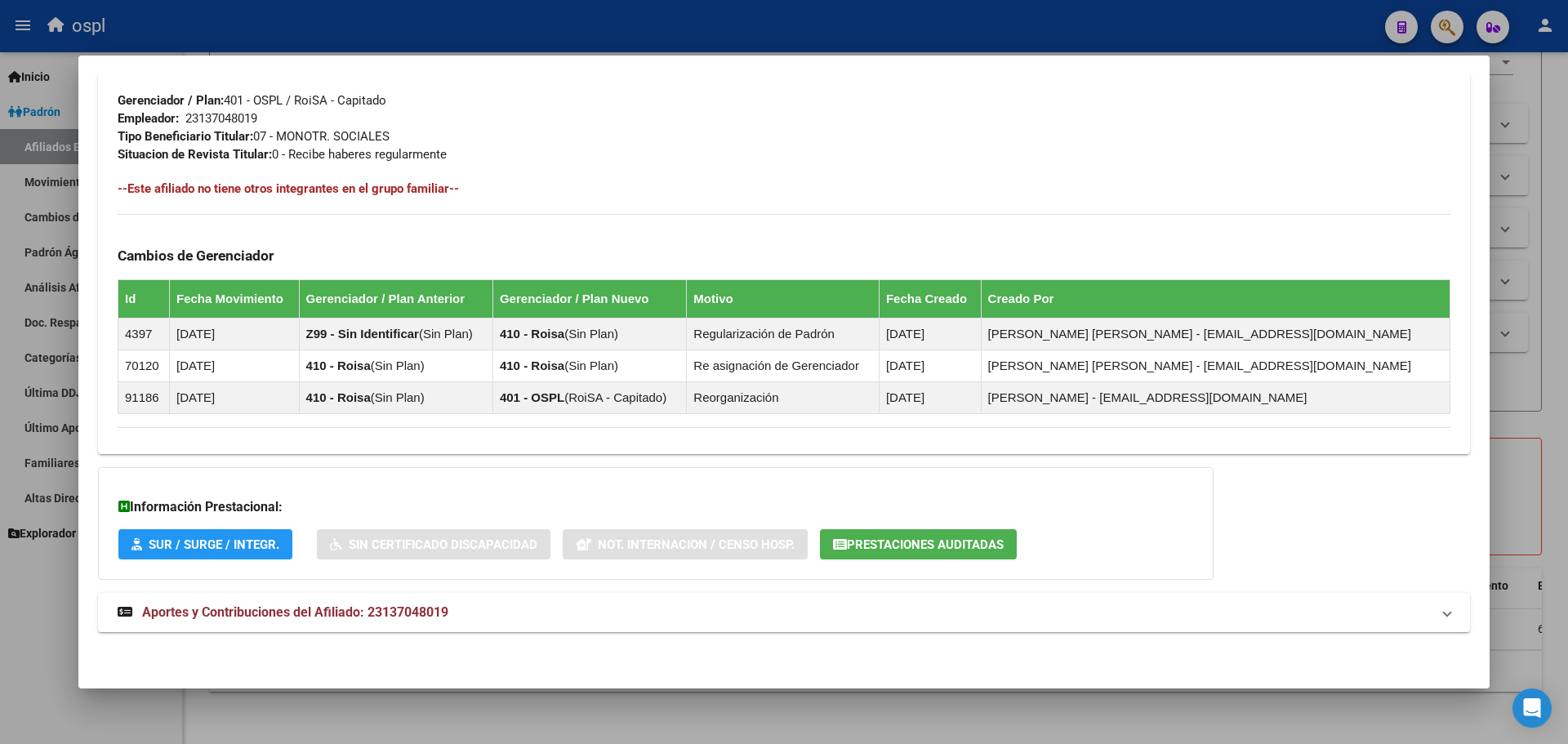
click at [361, 601] on mat-expansion-panel-header "Aportes y Contribuciones del Afiliado: 23137048019" at bounding box center [784, 613] width 1372 height 39
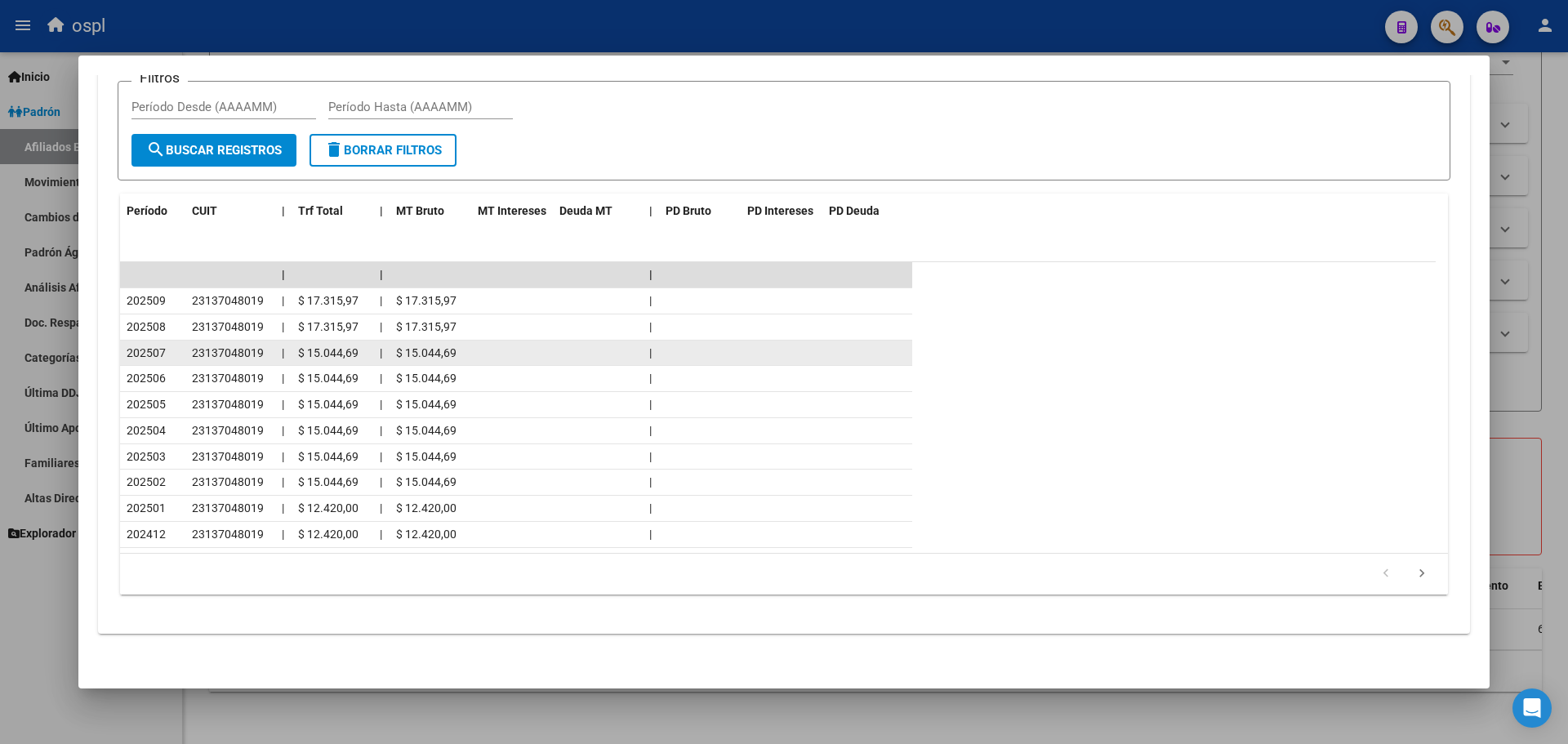
scroll to position [1465, 0]
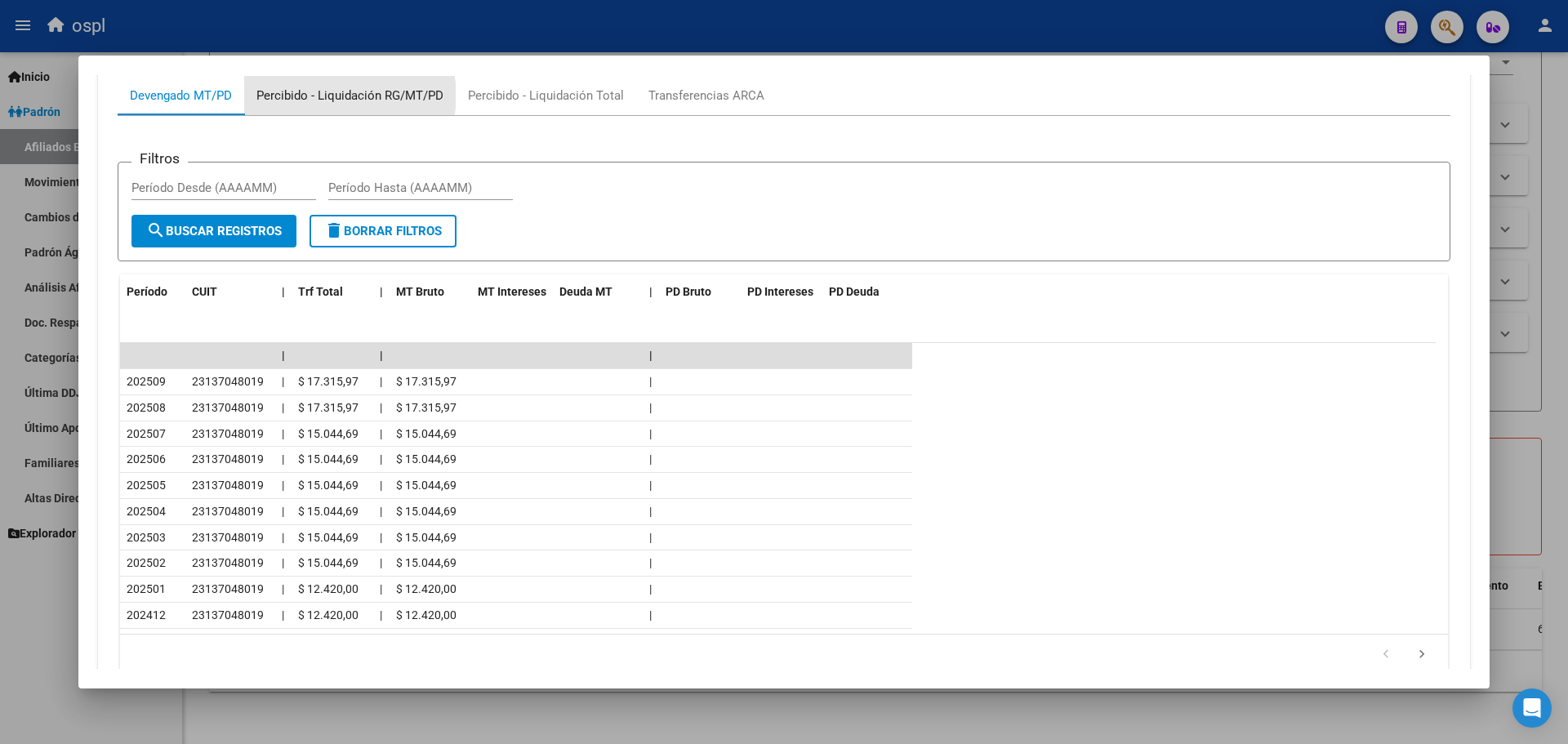
click at [346, 96] on div "Percibido - Liquidación RG/MT/PD" at bounding box center [349, 95] width 187 height 18
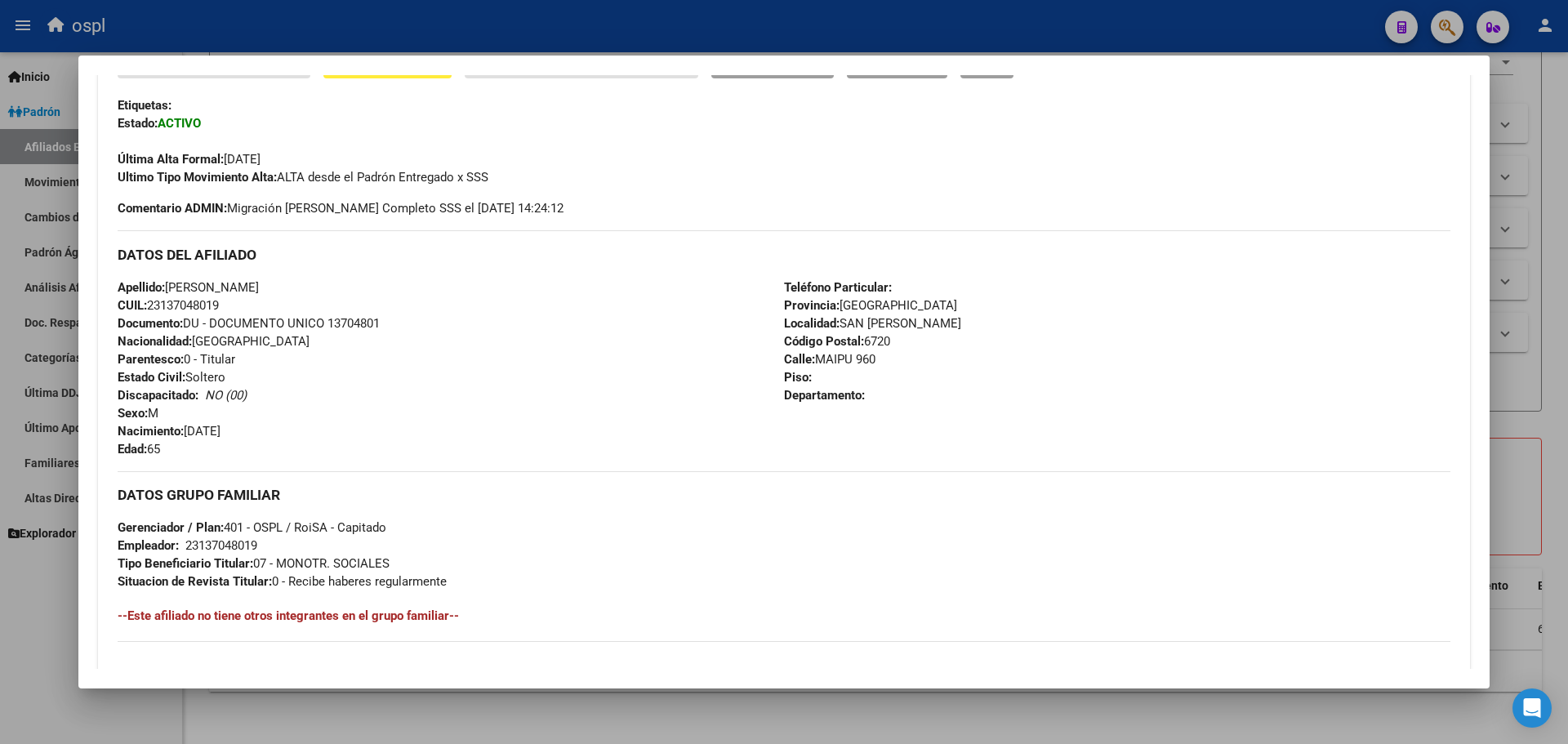
scroll to position [387, 0]
